Goal: Navigation & Orientation: Go to known website

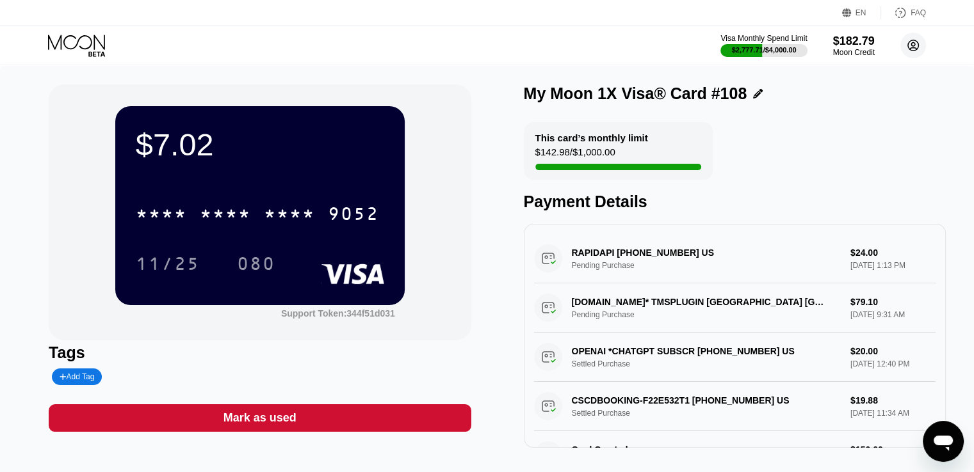
click at [908, 44] on icon at bounding box center [913, 45] width 11 height 11
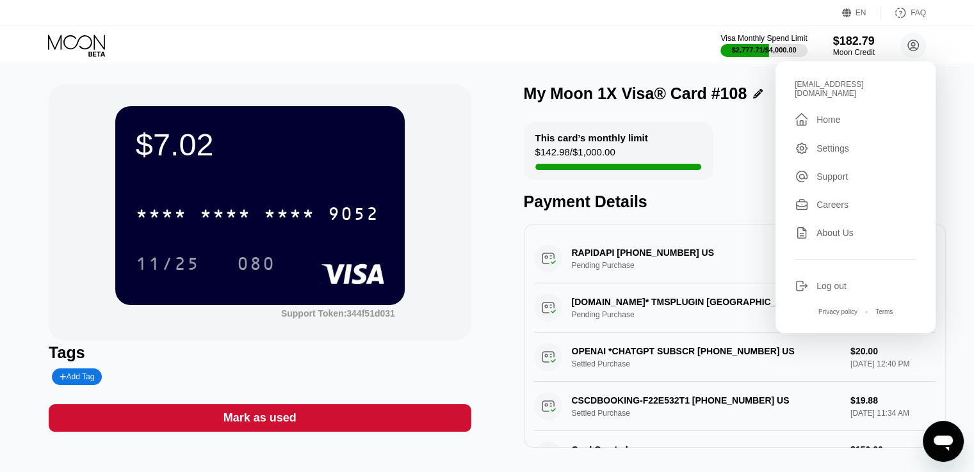
click at [841, 112] on div " Home" at bounding box center [855, 119] width 122 height 15
